Goal: Information Seeking & Learning: Learn about a topic

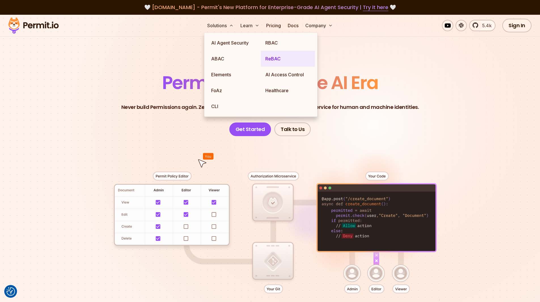
click at [270, 56] on link "ReBAC" at bounding box center [288, 59] width 54 height 16
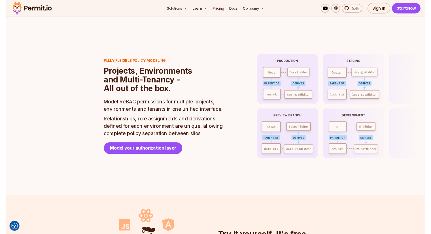
scroll to position [1163, 0]
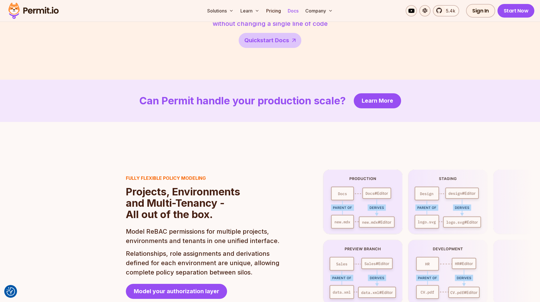
click at [298, 10] on link "Docs" at bounding box center [293, 10] width 15 height 11
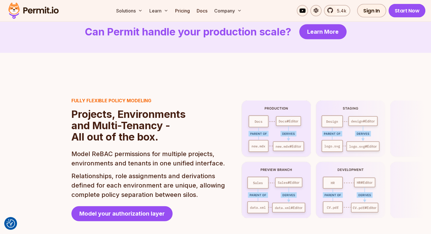
scroll to position [1234, 0]
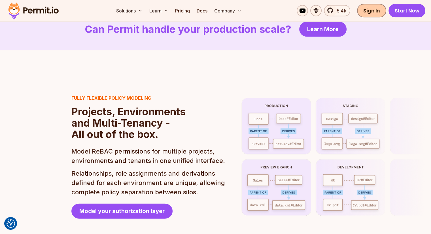
click at [369, 12] on link "Sign In" at bounding box center [371, 11] width 29 height 14
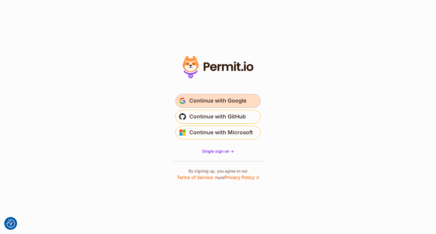
click at [225, 102] on span "Continue with Google" at bounding box center [217, 100] width 57 height 9
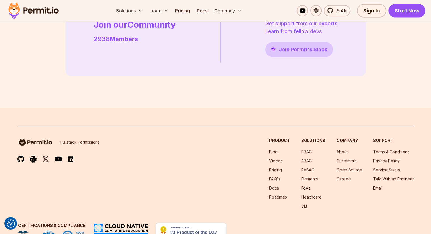
scroll to position [1652, 0]
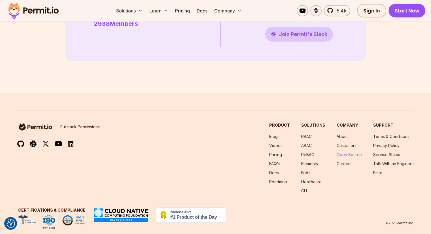
click at [337, 152] on link "Open Source" at bounding box center [349, 154] width 25 height 5
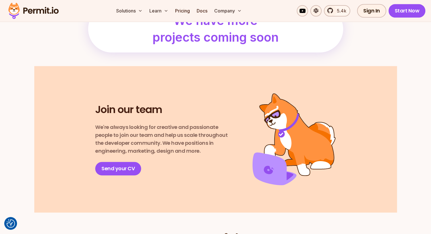
scroll to position [719, 0]
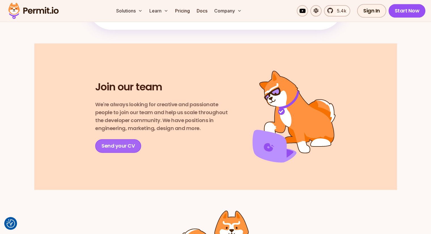
click at [118, 153] on link "Send your CV" at bounding box center [118, 146] width 46 height 14
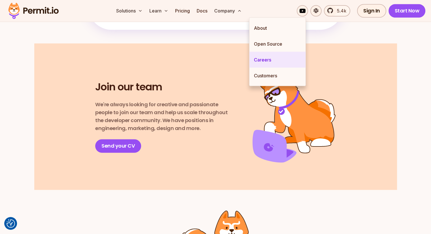
click at [267, 56] on link "Careers" at bounding box center [278, 60] width 56 height 16
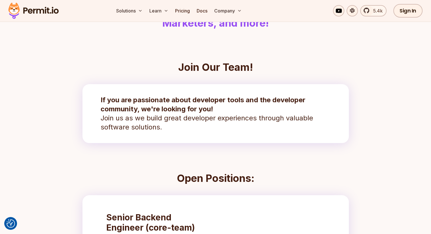
scroll to position [65, 0]
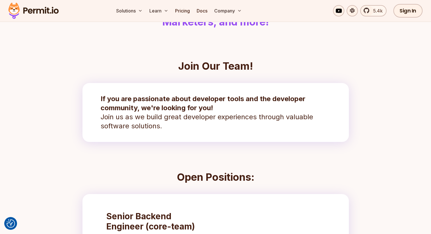
click at [363, 101] on section "Join Our Team! If you are passionate about developer tools and the developer co…" at bounding box center [215, 112] width 363 height 104
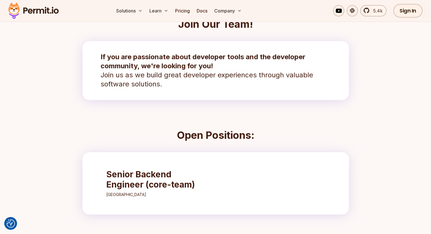
scroll to position [108, 0]
click at [162, 189] on h3 "Senior Backend Engineer (core-team)" at bounding box center [156, 179] width 100 height 20
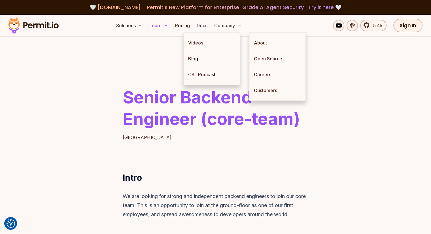
click at [171, 22] on button "Learn" at bounding box center [159, 25] width 24 height 11
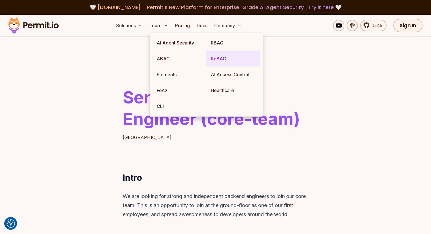
click at [225, 56] on link "ReBAC" at bounding box center [233, 59] width 54 height 16
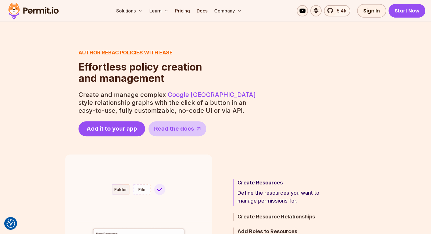
scroll to position [217, 0]
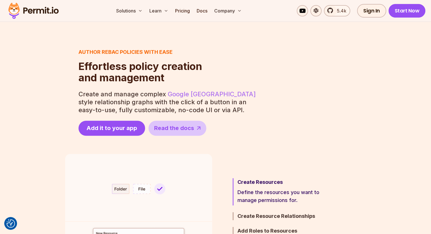
click at [181, 95] on link "Google [GEOGRAPHIC_DATA]" at bounding box center [212, 93] width 88 height 7
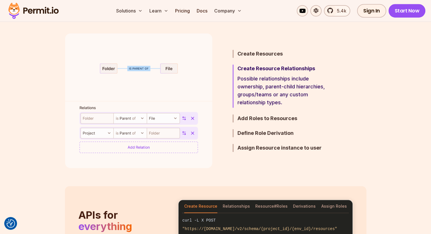
scroll to position [341, 0]
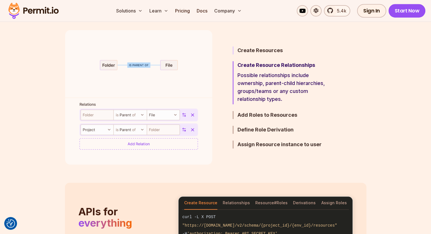
click at [263, 52] on h3 "Create Resources" at bounding box center [287, 51] width 99 height 8
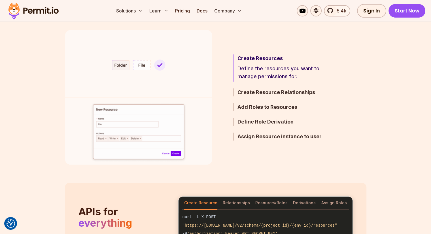
click at [251, 58] on h3 "Create Resources" at bounding box center [287, 58] width 99 height 8
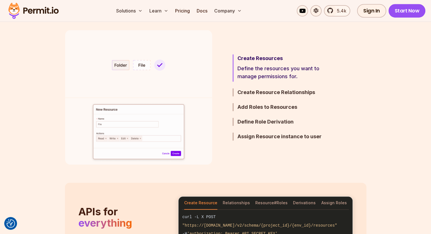
click at [251, 58] on h3 "Create Resources" at bounding box center [287, 58] width 99 height 8
drag, startPoint x: 251, startPoint y: 58, endPoint x: 253, endPoint y: 92, distance: 33.8
click at [253, 92] on ul "Create Resources Define the resources you want to manage permissions for. Creat…" at bounding box center [277, 97] width 117 height 135
click at [253, 92] on h3 "Create Resource Relationships" at bounding box center [287, 92] width 99 height 8
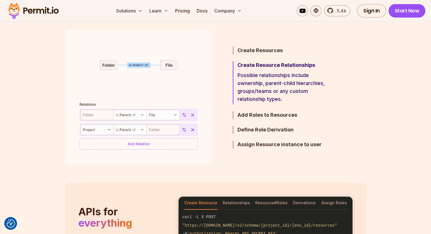
click at [257, 65] on h3 "Create Resource Relationships" at bounding box center [287, 65] width 99 height 8
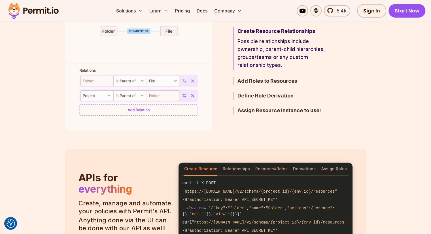
scroll to position [375, 0]
click at [268, 82] on h3 "Add Roles to Resources" at bounding box center [287, 81] width 99 height 8
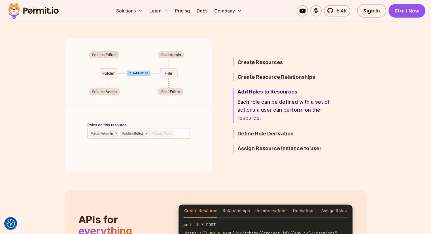
scroll to position [332, 0]
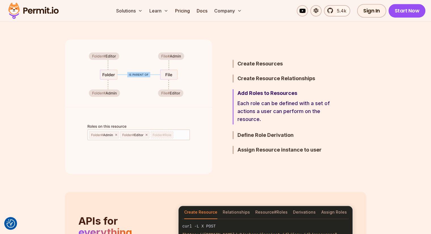
click at [258, 97] on div "Each role can be defined with a set of actions a user can perform on the resour…" at bounding box center [287, 110] width 99 height 27
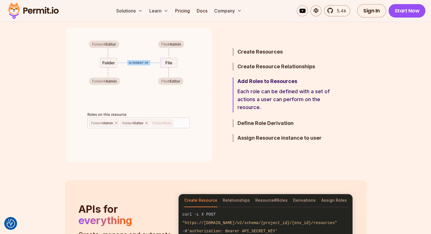
scroll to position [344, 0]
click at [267, 124] on h3 "Define Role Derivation" at bounding box center [287, 123] width 99 height 8
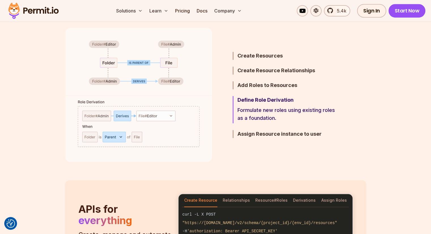
click at [260, 98] on h3 "Define Role Derivation" at bounding box center [287, 100] width 99 height 8
click at [265, 107] on p "Formulate new roles using existing roles as a foundation." at bounding box center [287, 114] width 99 height 16
click at [270, 136] on h3 "Assign Resource instance to user" at bounding box center [287, 134] width 99 height 8
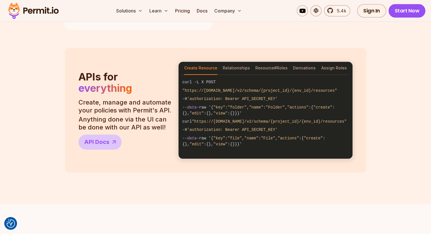
scroll to position [476, 0]
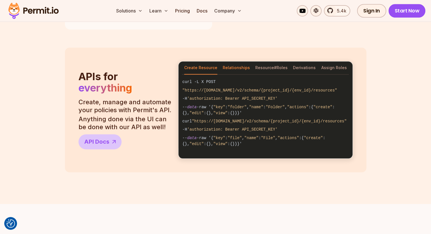
click at [237, 69] on button "Relationships" at bounding box center [236, 68] width 27 height 13
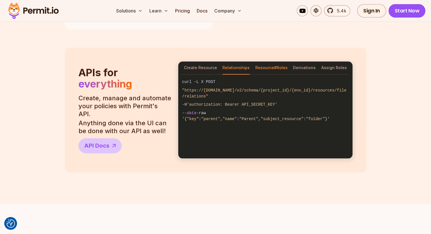
click at [272, 70] on button "Resource#Roles" at bounding box center [271, 68] width 32 height 13
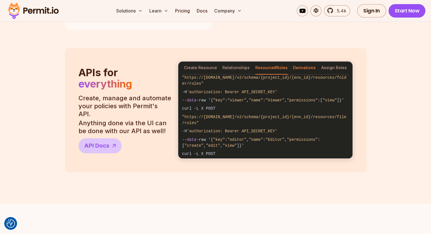
click at [305, 69] on button "Derivations" at bounding box center [304, 68] width 23 height 13
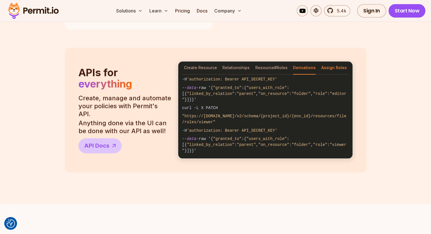
click at [344, 72] on button "Assign Roles" at bounding box center [335, 68] width 26 height 13
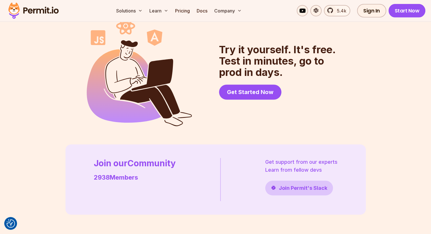
scroll to position [1505, 0]
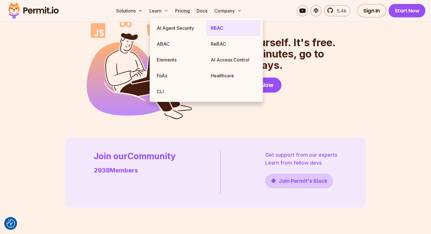
click at [220, 25] on link "RBAC" at bounding box center [233, 28] width 54 height 16
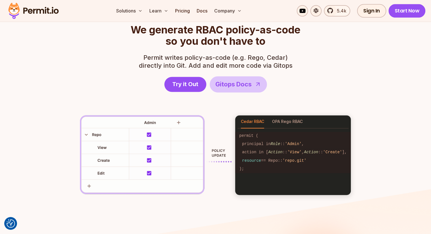
scroll to position [787, 0]
click at [288, 124] on button "OPA Rego RBAC" at bounding box center [287, 121] width 31 height 13
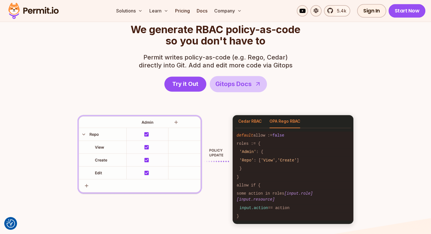
click at [261, 125] on button "Cedar RBAC" at bounding box center [249, 121] width 23 height 13
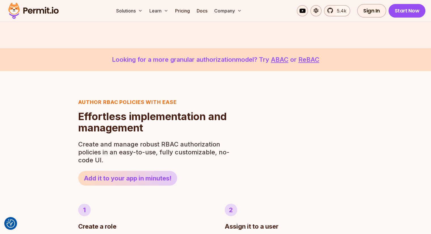
scroll to position [0, 0]
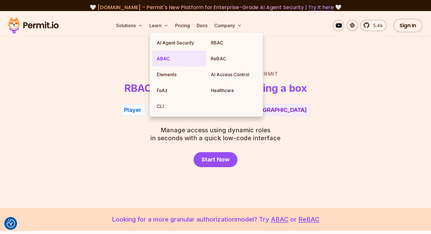
click at [167, 59] on link "ABAC" at bounding box center [179, 59] width 54 height 16
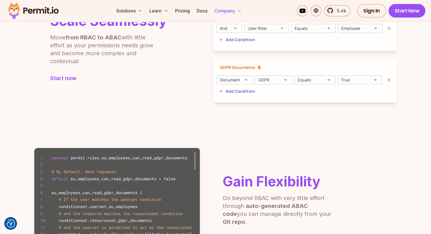
scroll to position [248, 0]
